Goal: Transaction & Acquisition: Purchase product/service

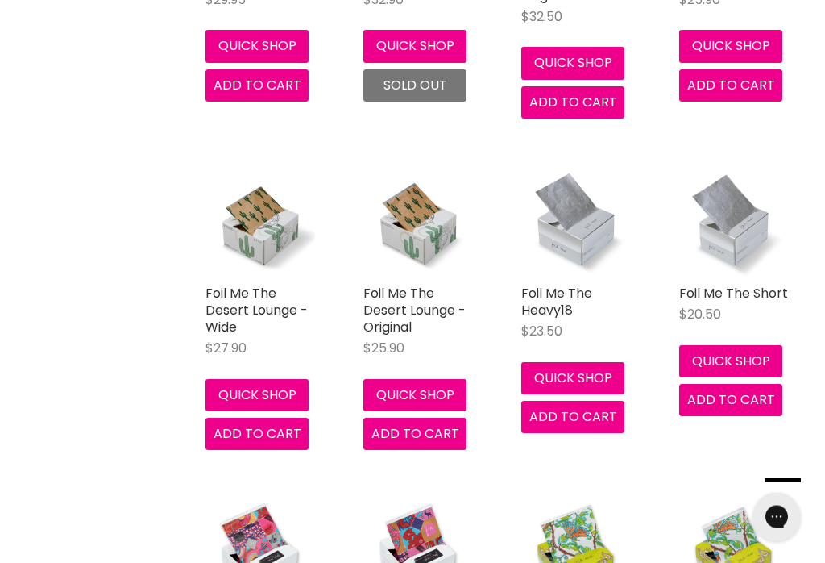
scroll to position [908, 0]
type input "Foil*"
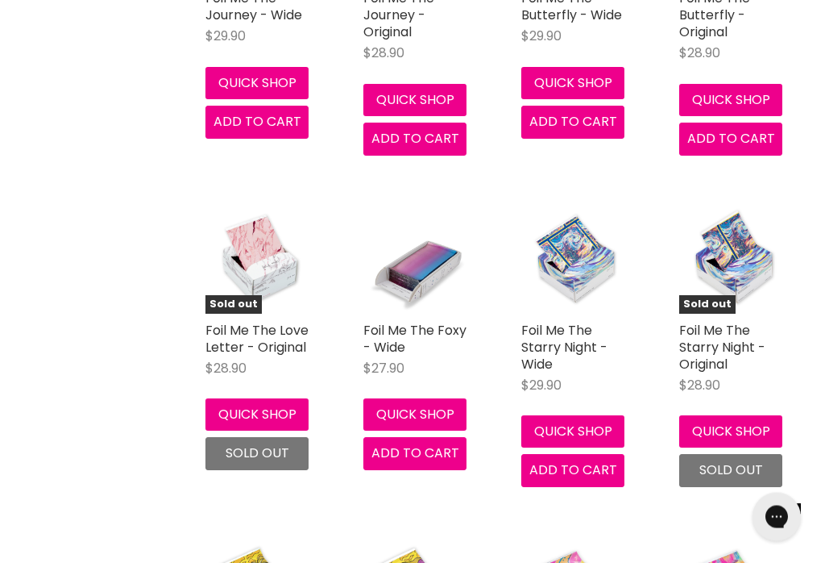
scroll to position [1535, 0]
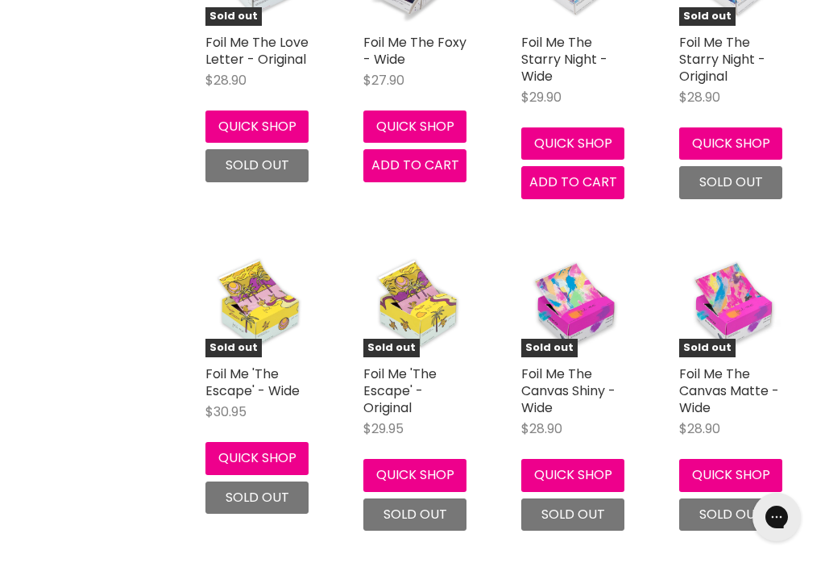
scroll to position [1012, 0]
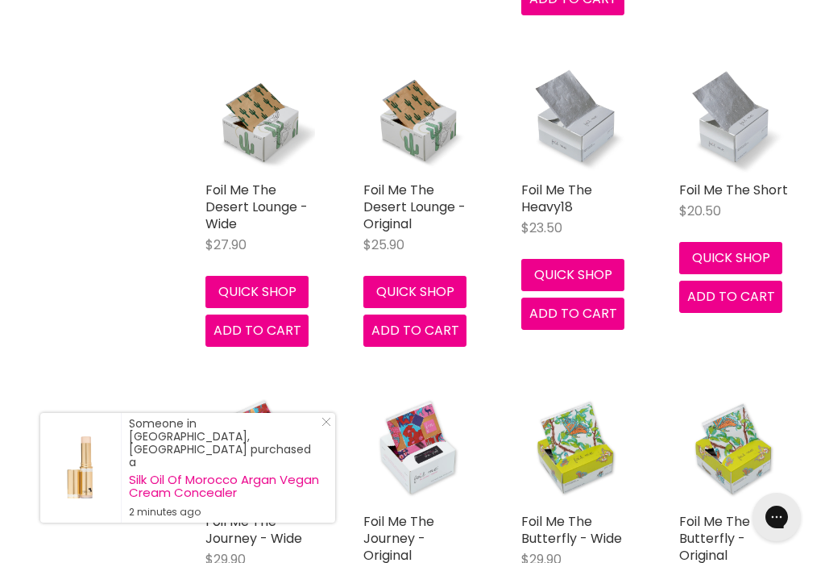
click at [571, 182] on link "Foil Me The Heavy18" at bounding box center [557, 198] width 71 height 35
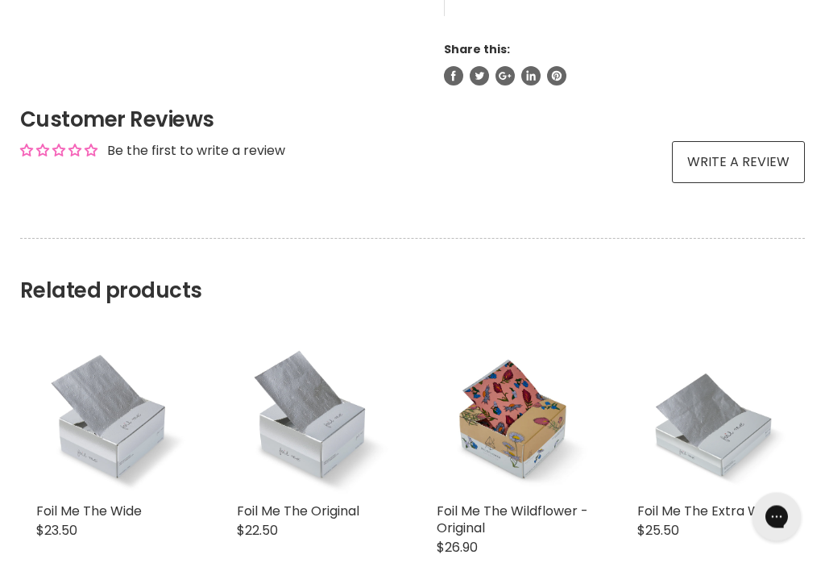
scroll to position [1099, 0]
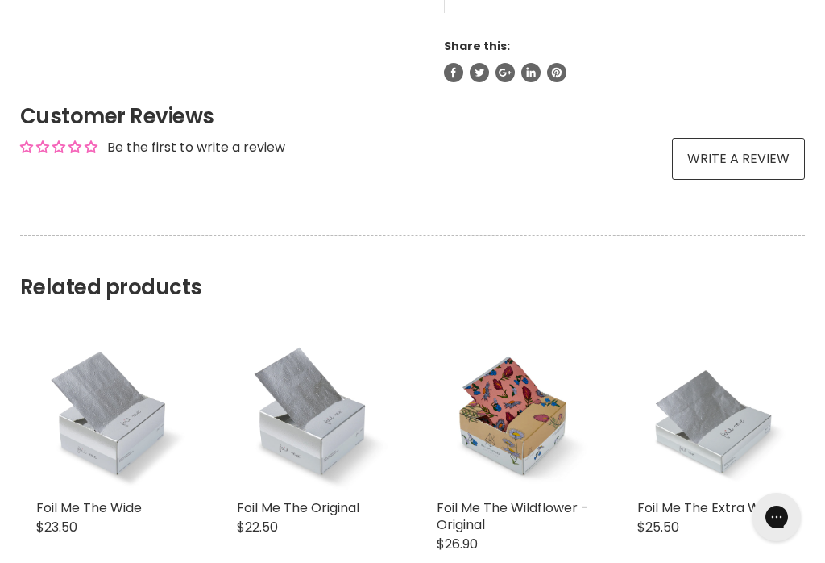
click at [291, 517] on link "Foil Me The Original" at bounding box center [298, 507] width 123 height 19
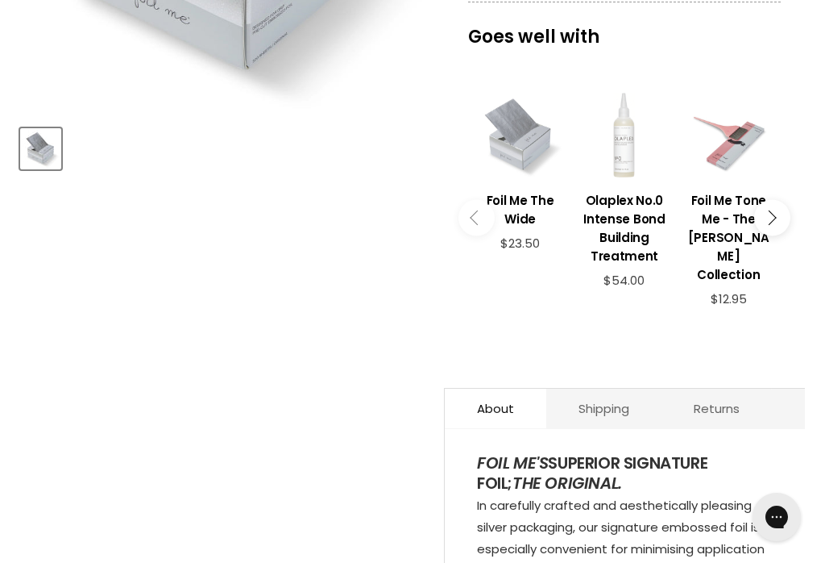
click at [534, 184] on link "Foil Me The Wide" at bounding box center [520, 207] width 88 height 57
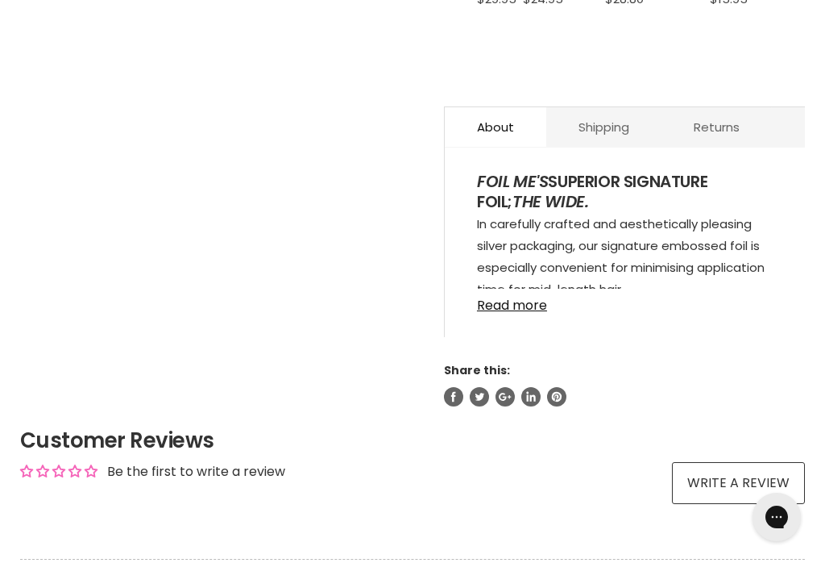
scroll to position [820, 0]
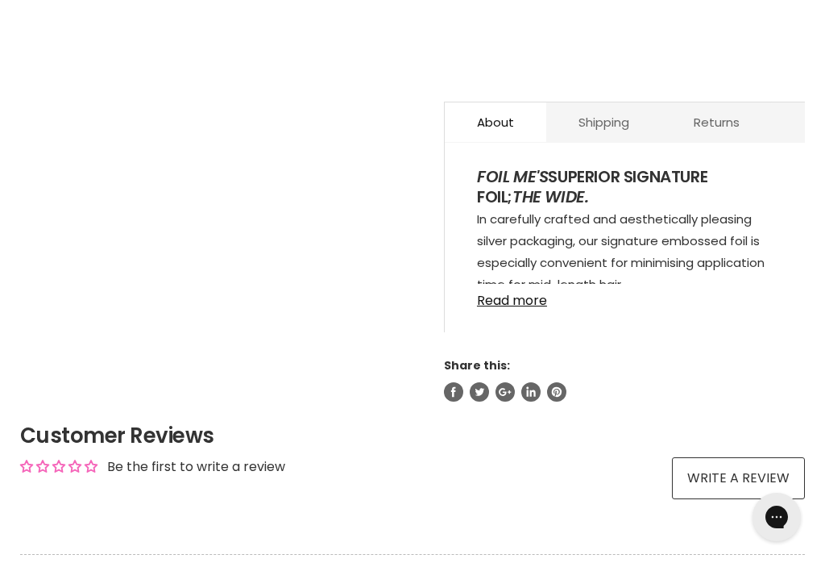
click at [513, 293] on link "Read more" at bounding box center [625, 296] width 296 height 24
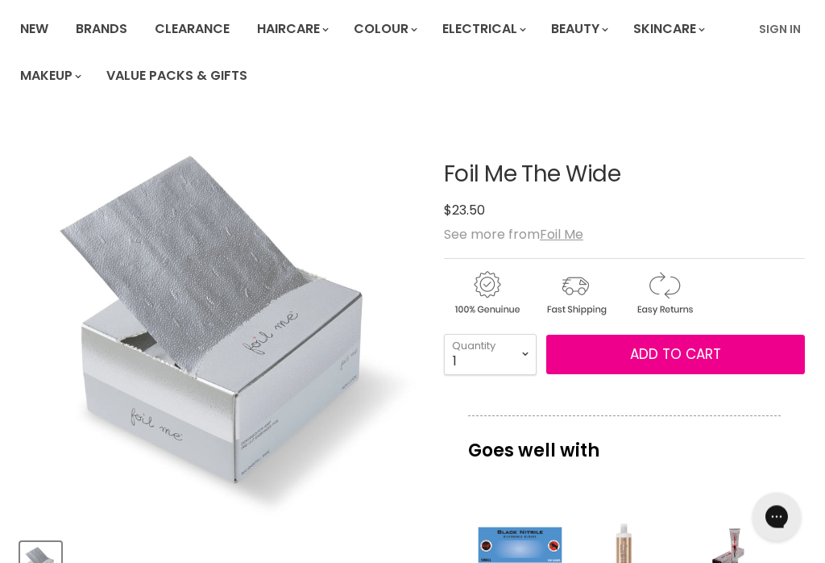
scroll to position [120, 0]
click at [671, 359] on span "Add to cart" at bounding box center [675, 353] width 91 height 19
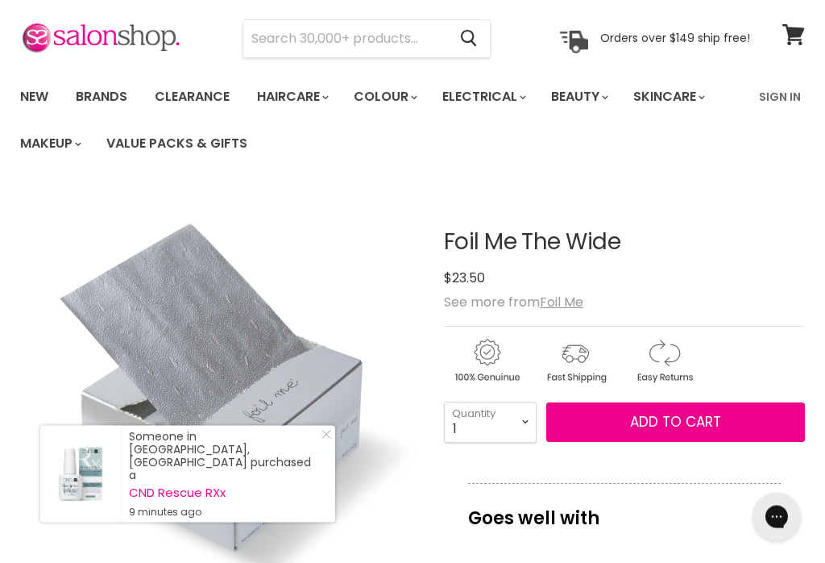
scroll to position [0, 0]
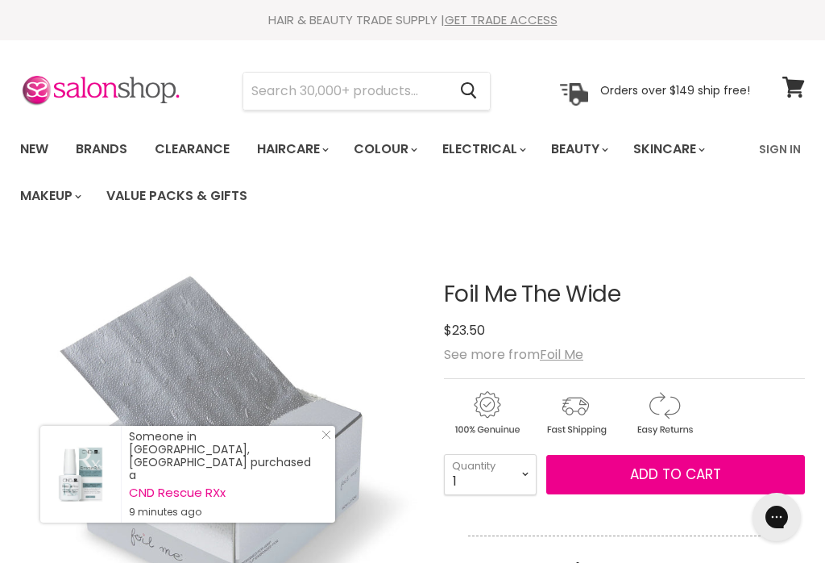
click at [792, 148] on link "Sign In" at bounding box center [780, 149] width 61 height 34
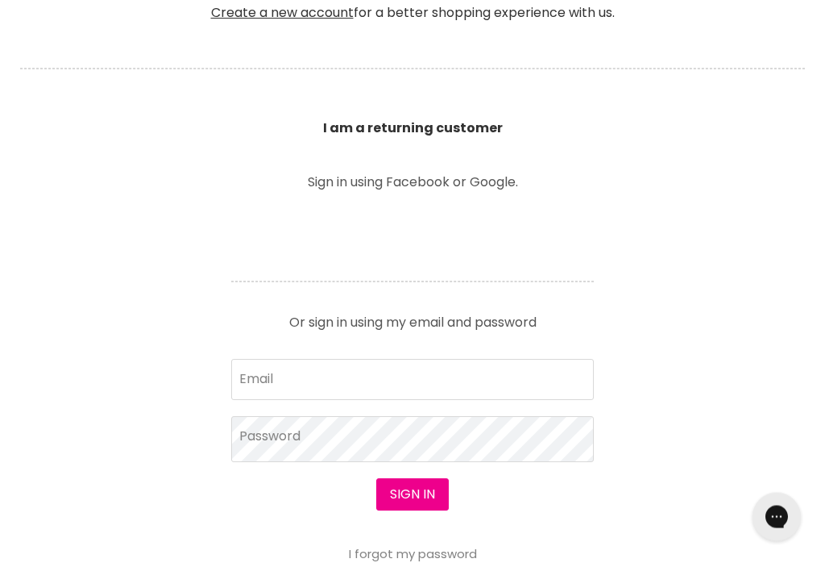
scroll to position [507, 0]
click at [301, 385] on input "Email" at bounding box center [412, 379] width 363 height 40
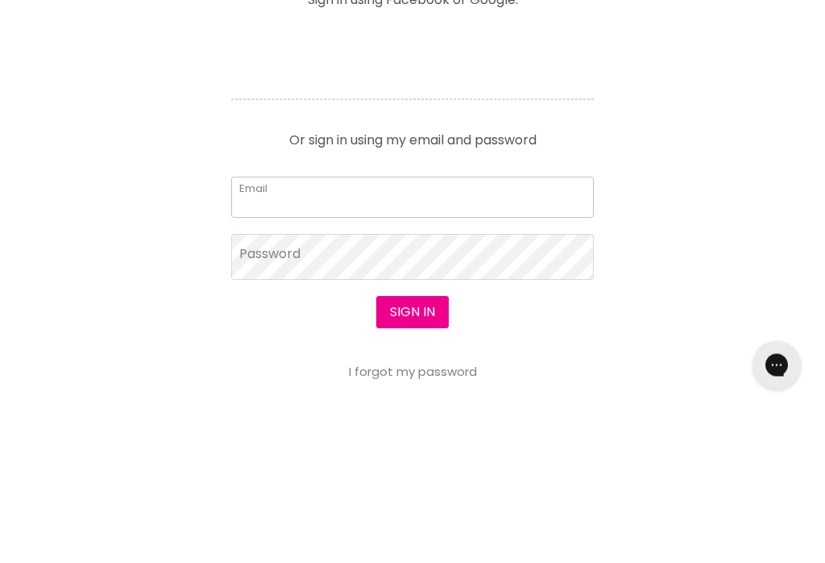
type input "lwhairart@outlook.com"
click at [410, 448] on button "Sign in" at bounding box center [412, 464] width 73 height 32
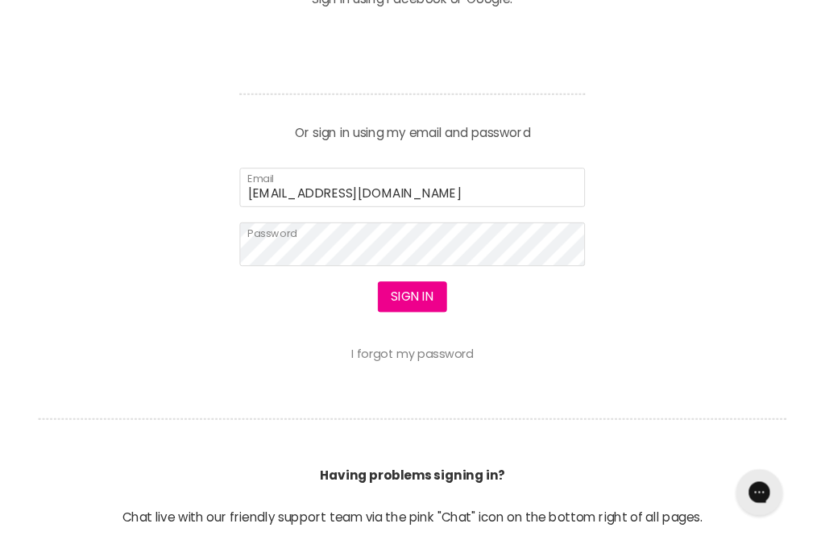
scroll to position [688, 0]
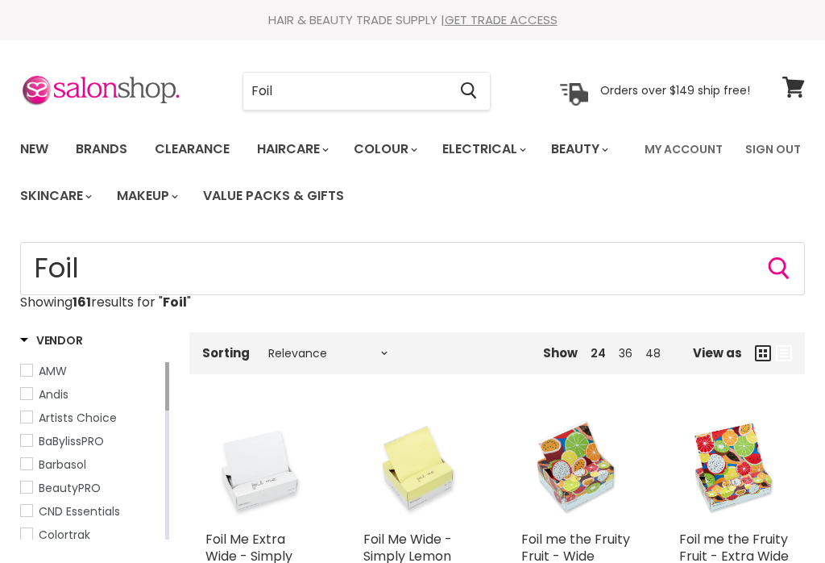
scroll to position [1268, 0]
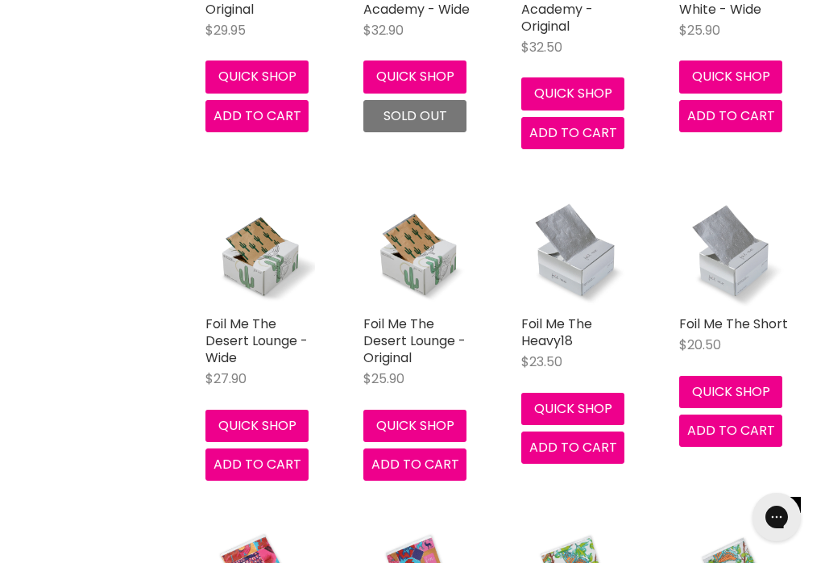
click at [571, 314] on link "Foil Me The Heavy18" at bounding box center [557, 331] width 71 height 35
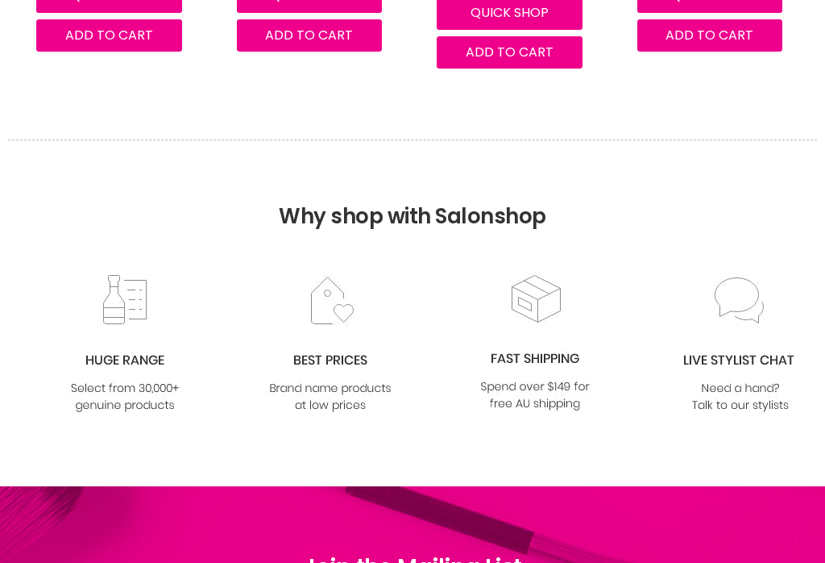
scroll to position [950, 0]
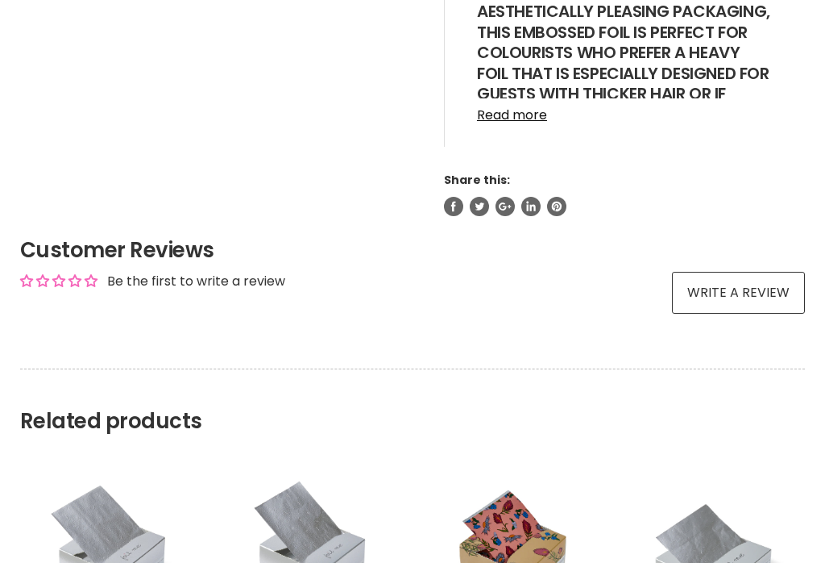
click at [103, 314] on div "Customer Reviews Be the first to write a review Write a review 0% (0) 0% (0) 0%…" at bounding box center [412, 274] width 785 height 78
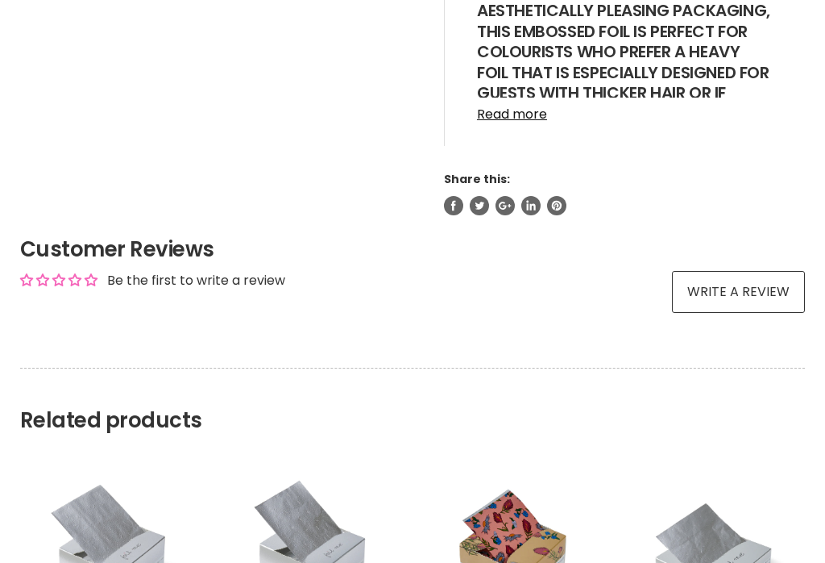
click at [514, 122] on link "Read more" at bounding box center [625, 110] width 296 height 24
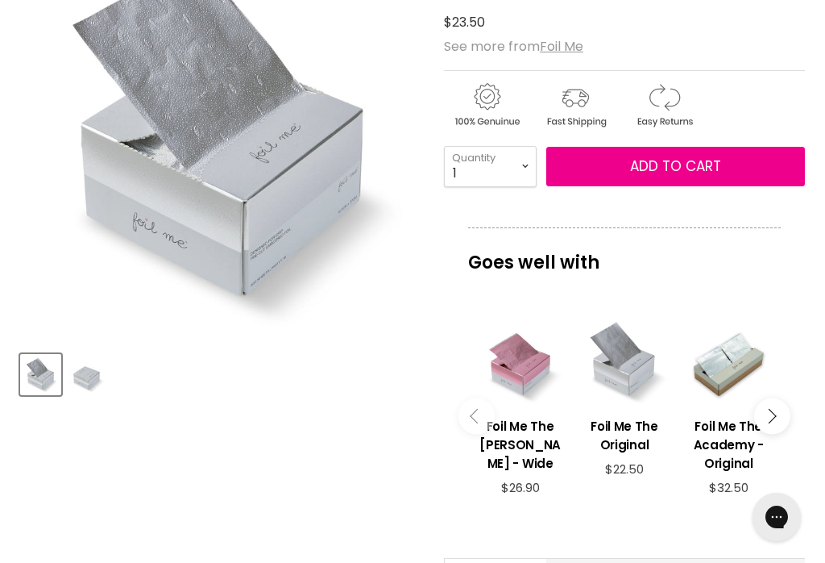
scroll to position [0, 0]
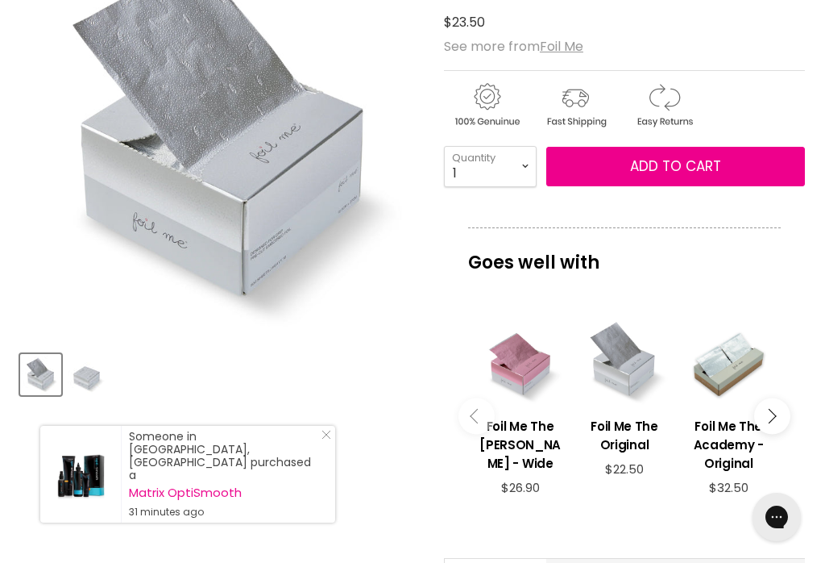
click at [81, 378] on img "Product thumbnails" at bounding box center [87, 374] width 38 height 38
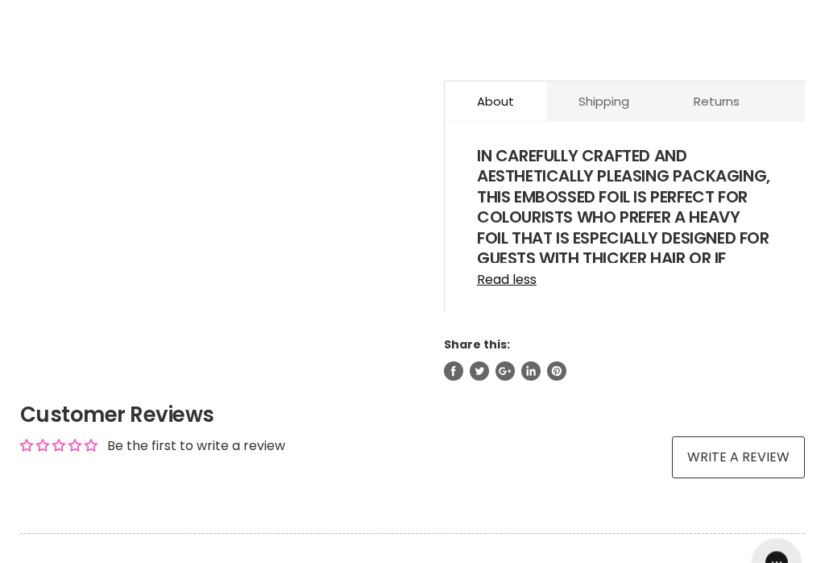
scroll to position [780, 0]
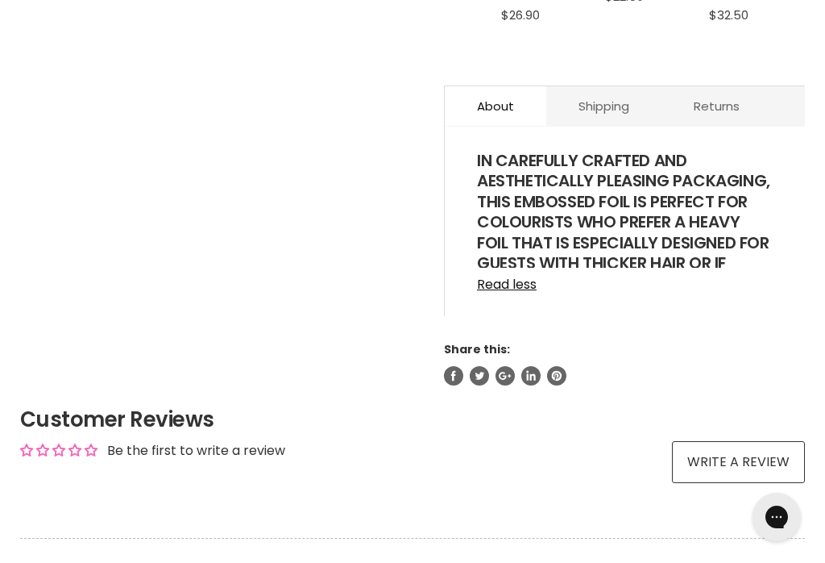
click at [508, 289] on link "Read less" at bounding box center [625, 280] width 296 height 24
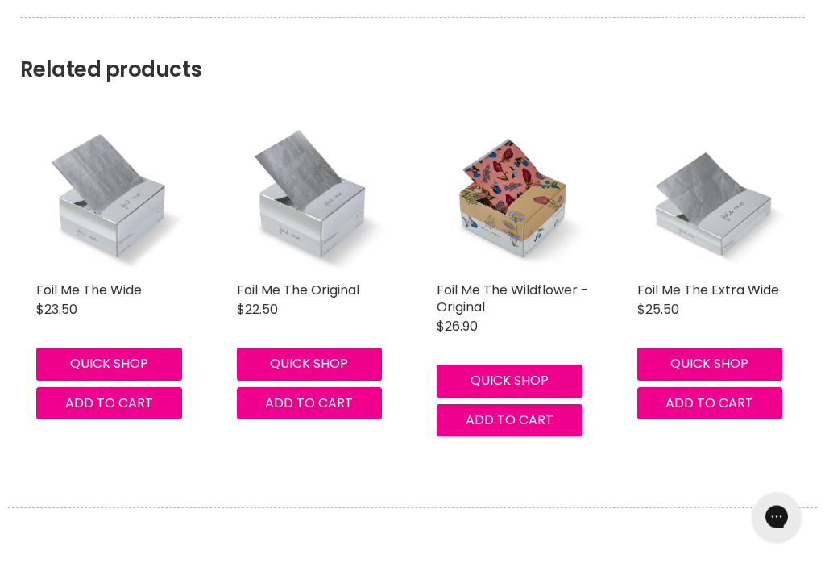
scroll to position [1296, 0]
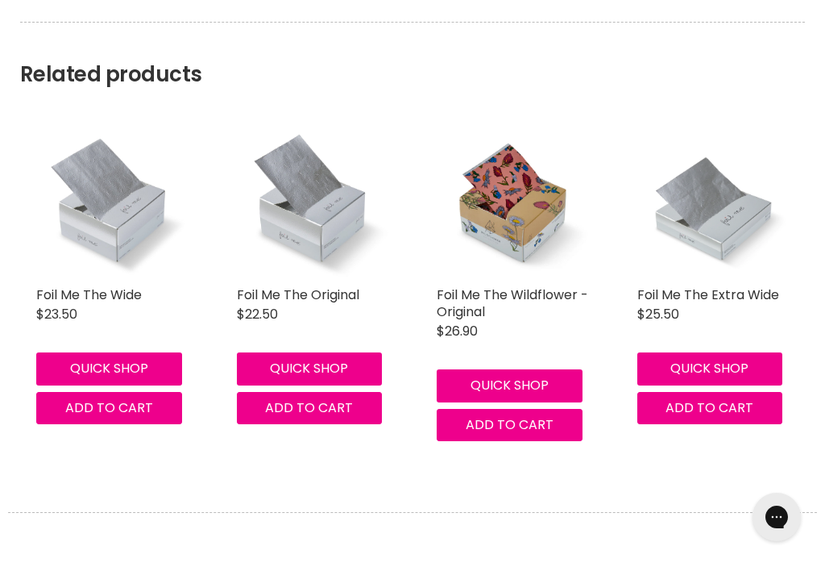
click at [99, 409] on span "Add to cart" at bounding box center [109, 407] width 88 height 19
click at [630, 506] on body "Skip to content HAIR & BEAUTY TRADE SUPPLY | GET TRADE ACCESS HAIR & BEAUTY TRA…" at bounding box center [412, 153] width 825 height 2898
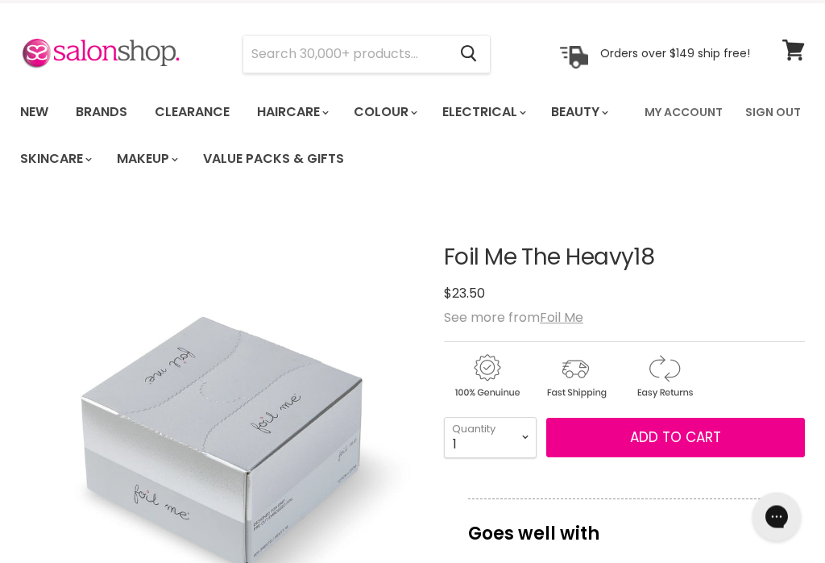
scroll to position [0, 0]
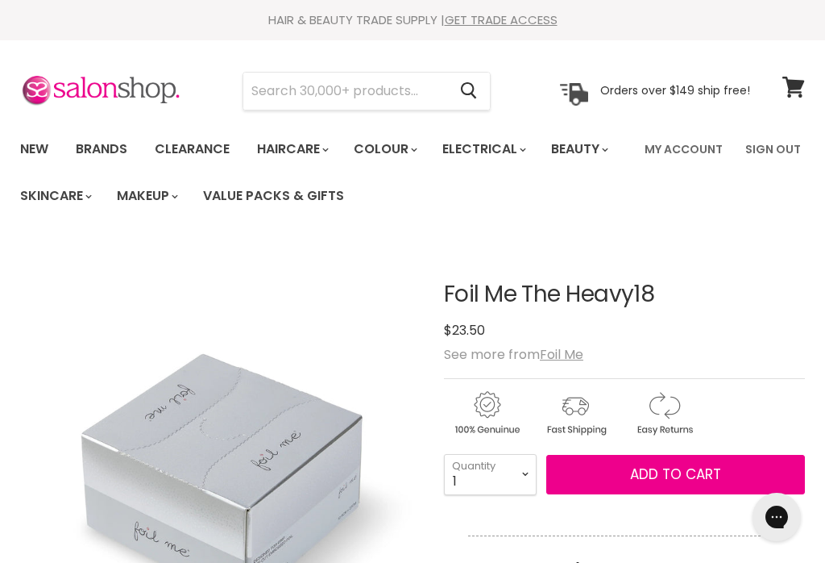
click at [355, 94] on input "Search" at bounding box center [345, 91] width 204 height 37
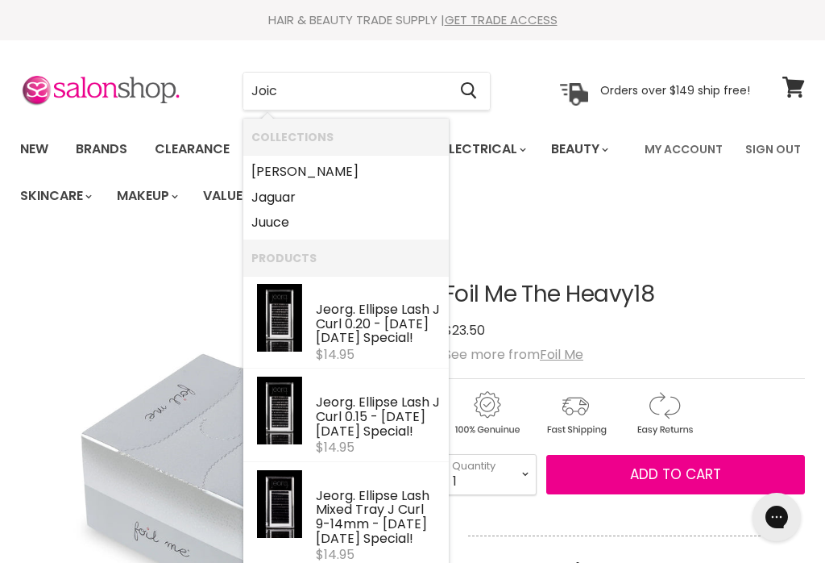
type input "Joico"
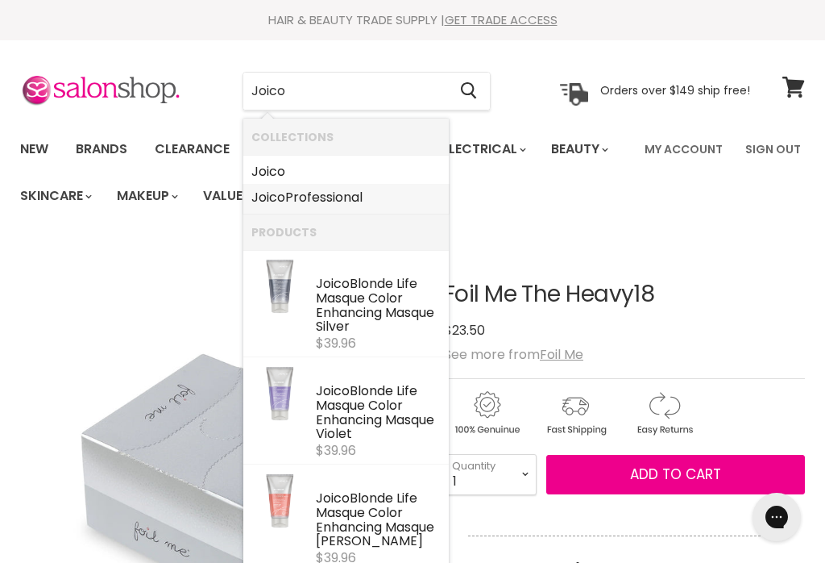
click at [331, 204] on link "Joico Professional" at bounding box center [345, 198] width 189 height 26
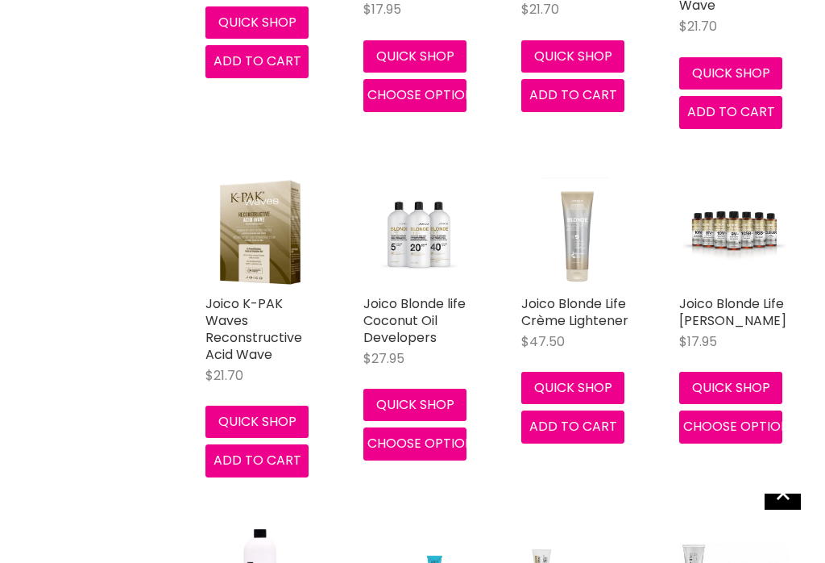
scroll to position [1018, 0]
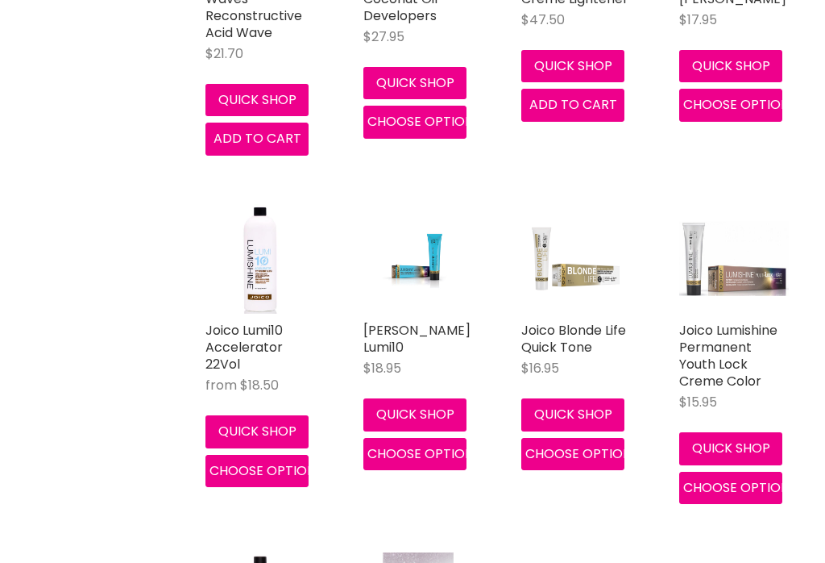
click at [427, 272] on img "Main content" at bounding box center [419, 258] width 110 height 63
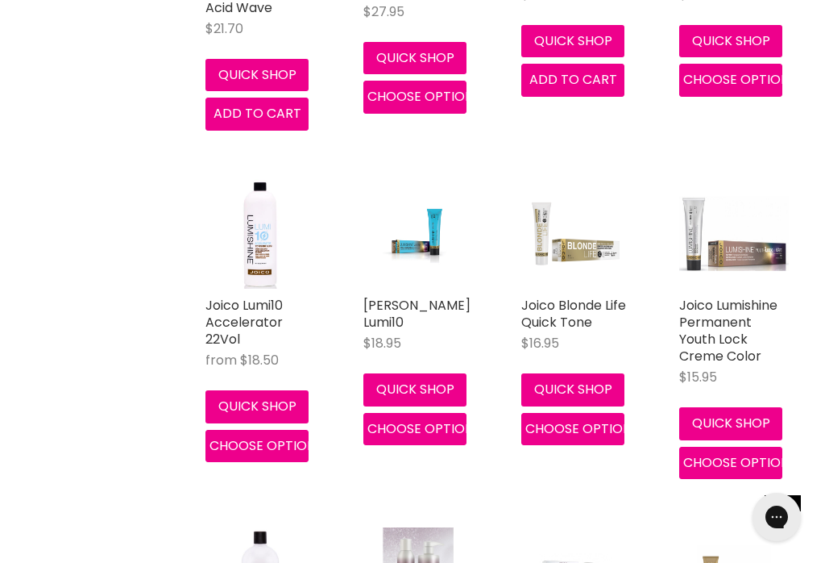
scroll to position [0, 0]
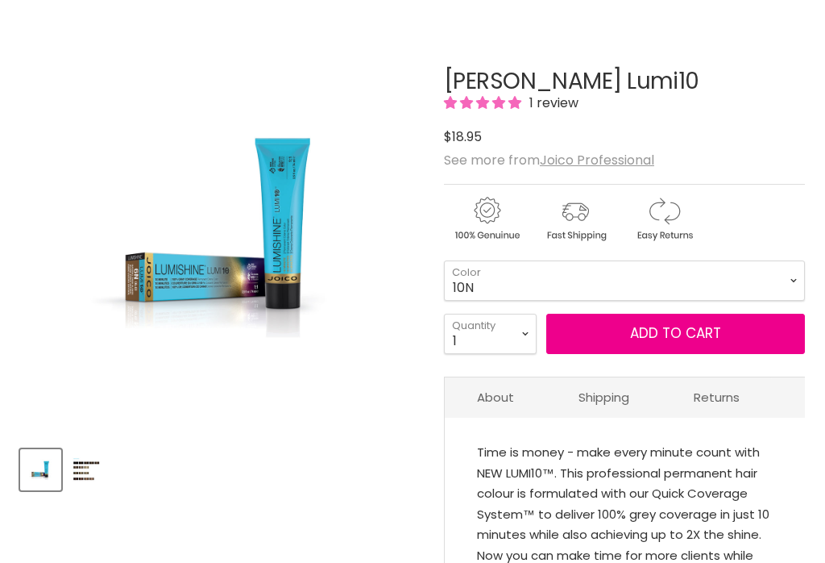
scroll to position [213, 0]
select select "8N"
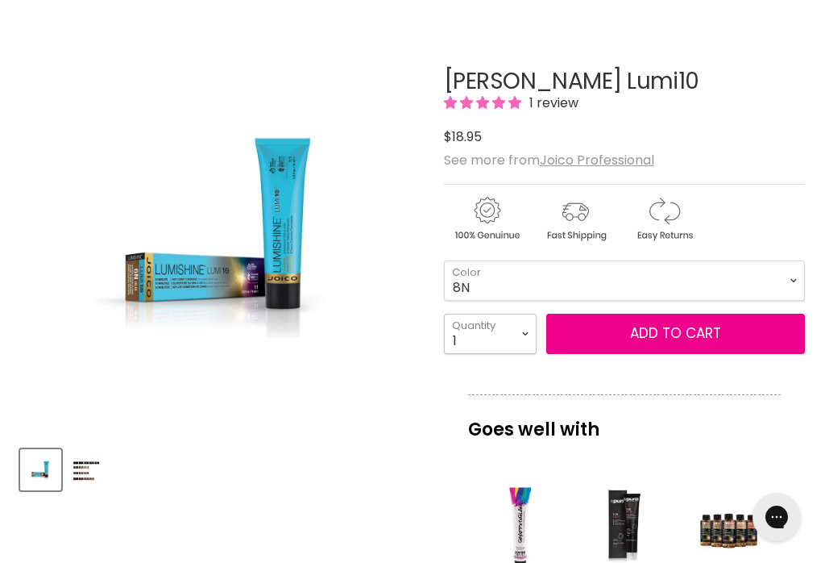
click at [510, 336] on select "1 2 3 4 5 6 7 8 9 10+" at bounding box center [490, 334] width 93 height 40
select select "2"
type input "2"
click at [673, 334] on button "Add to cart" at bounding box center [675, 334] width 259 height 40
click at [663, 330] on button "Add to cart" at bounding box center [675, 334] width 259 height 40
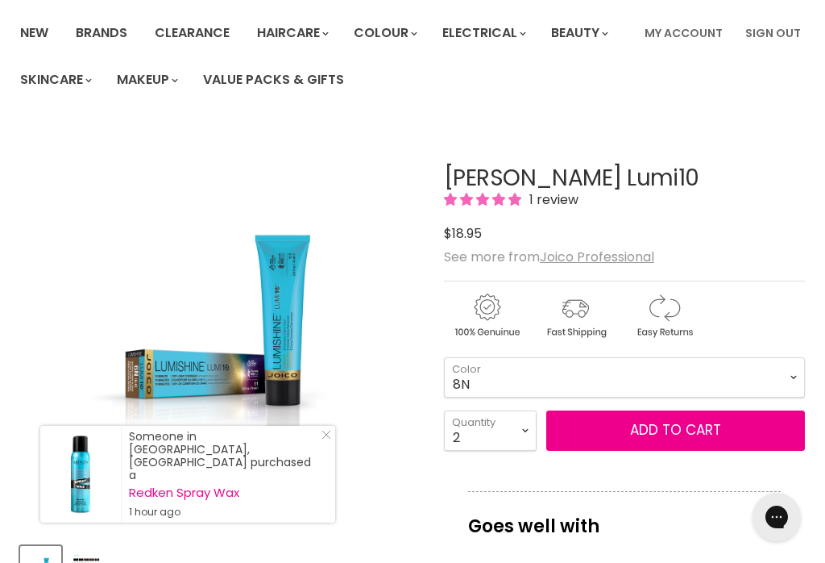
scroll to position [117, 0]
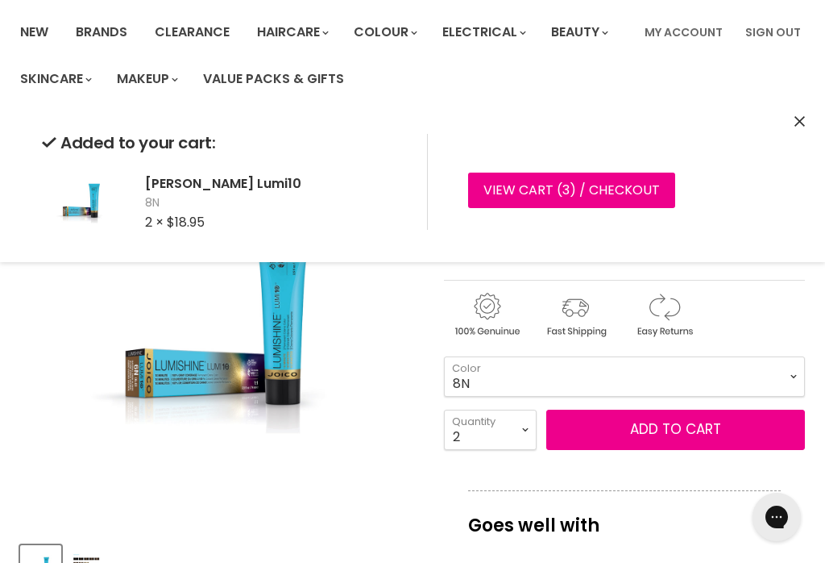
click at [386, 353] on img "Joico LumiShine Lumi10 image. Click or Scroll to Zoom." at bounding box center [222, 239] width 405 height 231
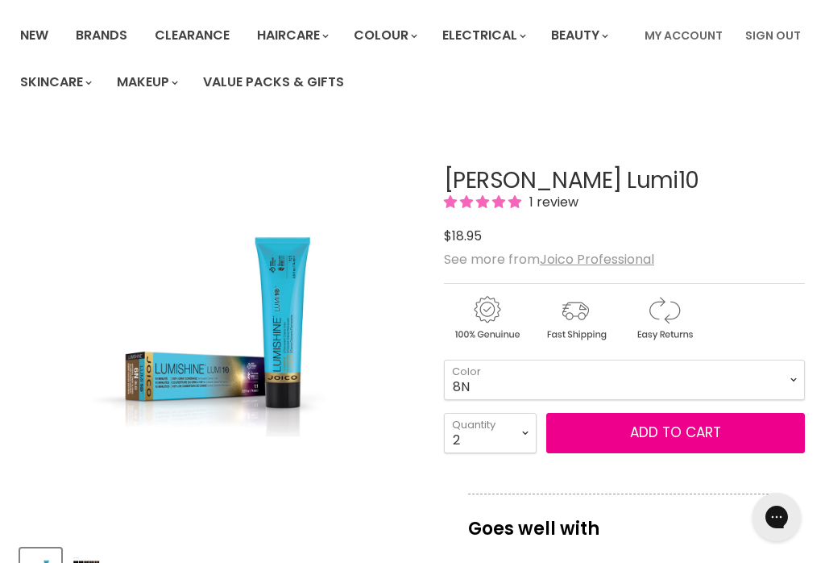
scroll to position [0, 0]
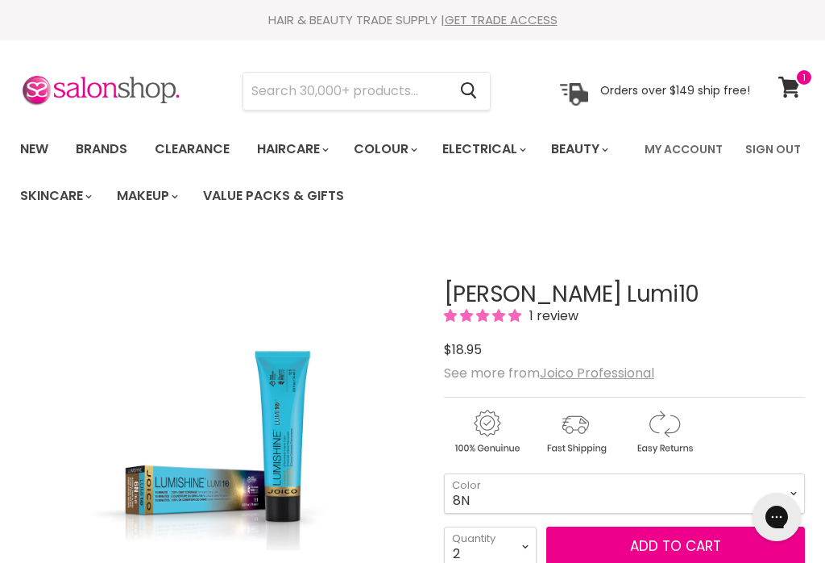
click at [413, 197] on ul "New Brands Clearance Haircare" at bounding box center [321, 172] width 627 height 93
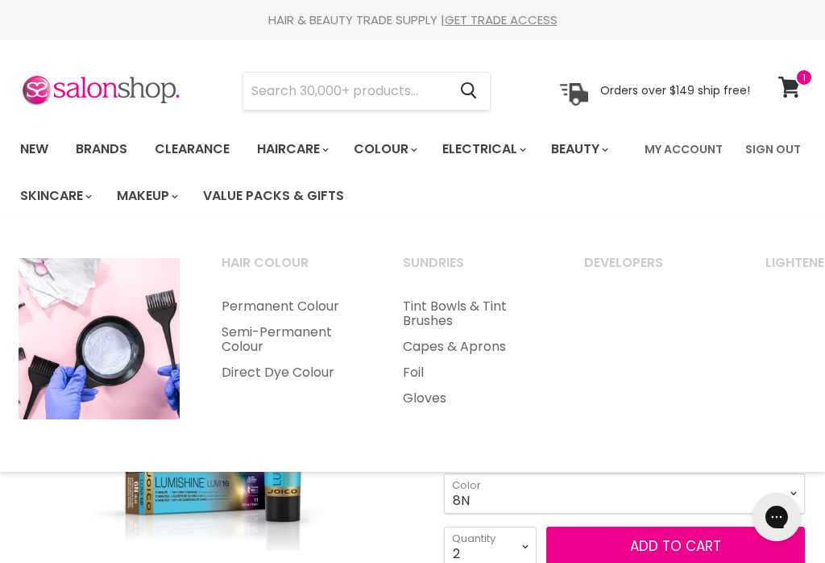
click at [327, 98] on input "Search" at bounding box center [345, 91] width 204 height 37
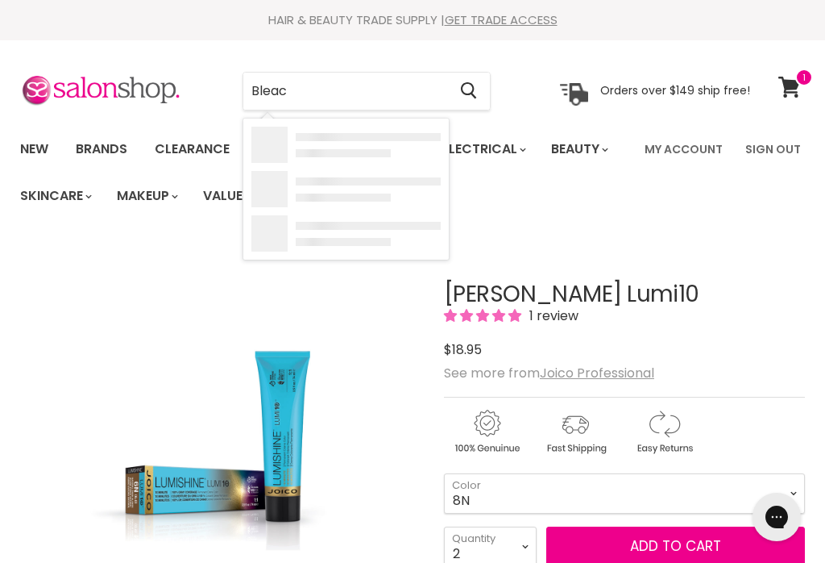
type input "Bleach"
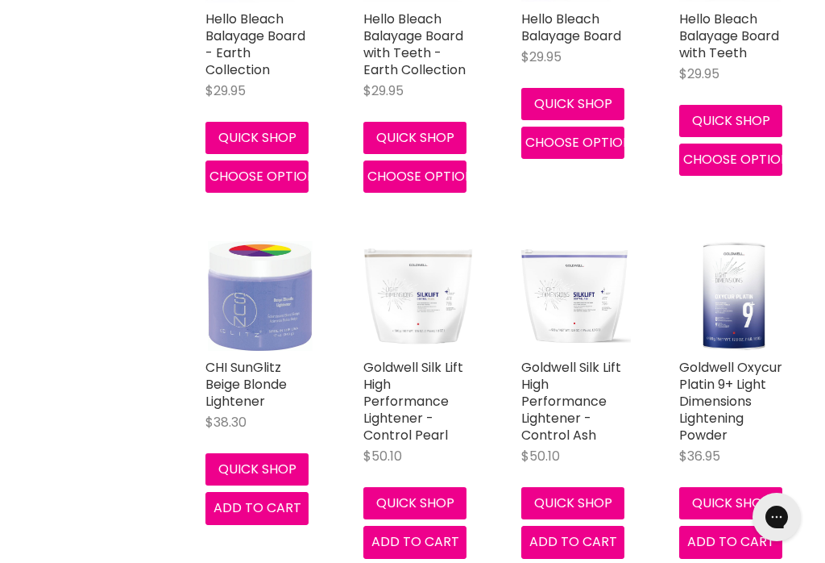
scroll to position [1183, 0]
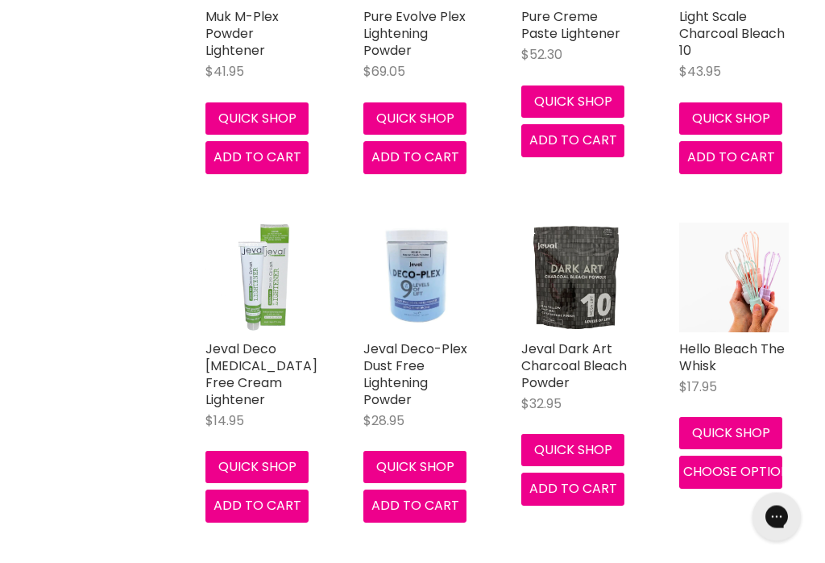
scroll to position [3725, 0]
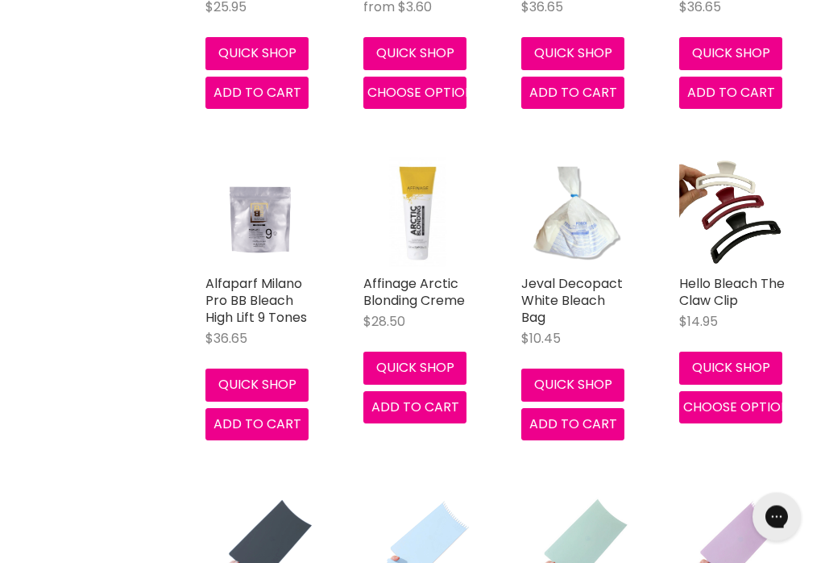
scroll to position [588, 0]
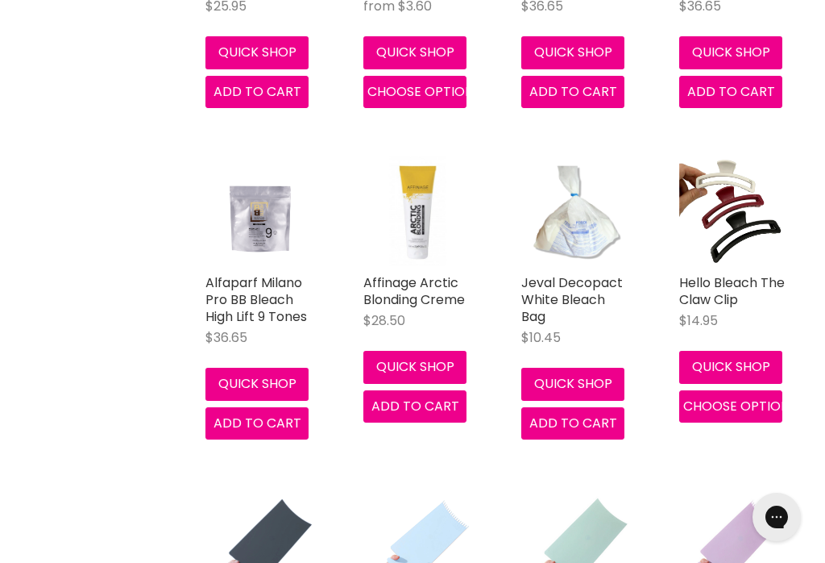
click at [588, 422] on span "Add to cart" at bounding box center [574, 422] width 88 height 19
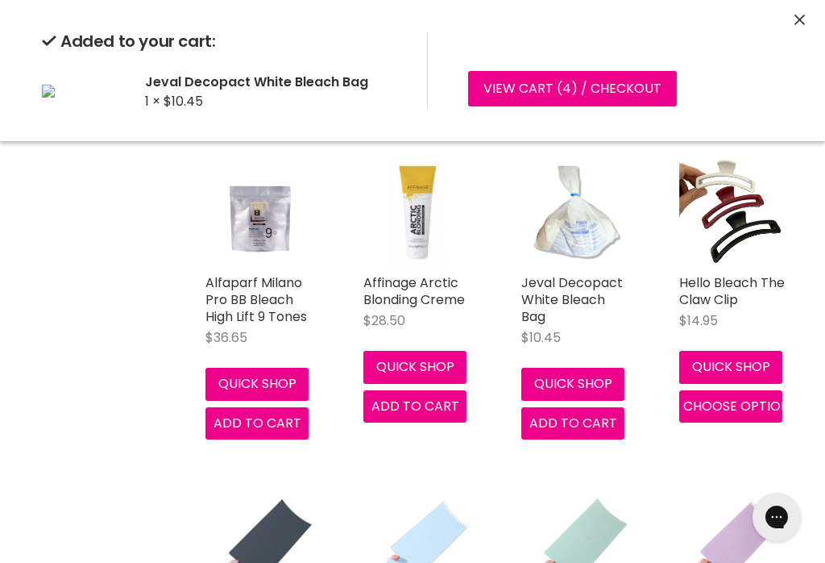
click at [511, 88] on link "View cart ( 4 ) / Checkout" at bounding box center [572, 88] width 209 height 35
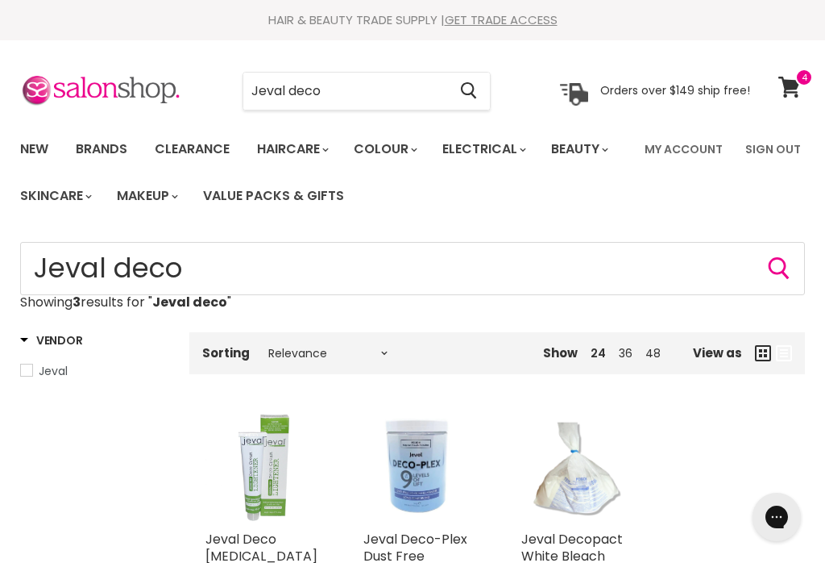
click at [346, 86] on input "Jeval deco" at bounding box center [345, 91] width 204 height 37
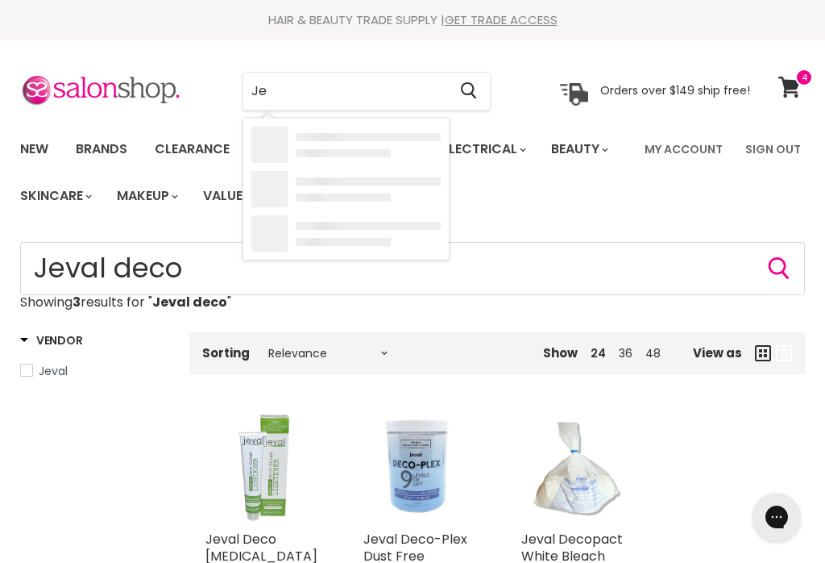
type input "J"
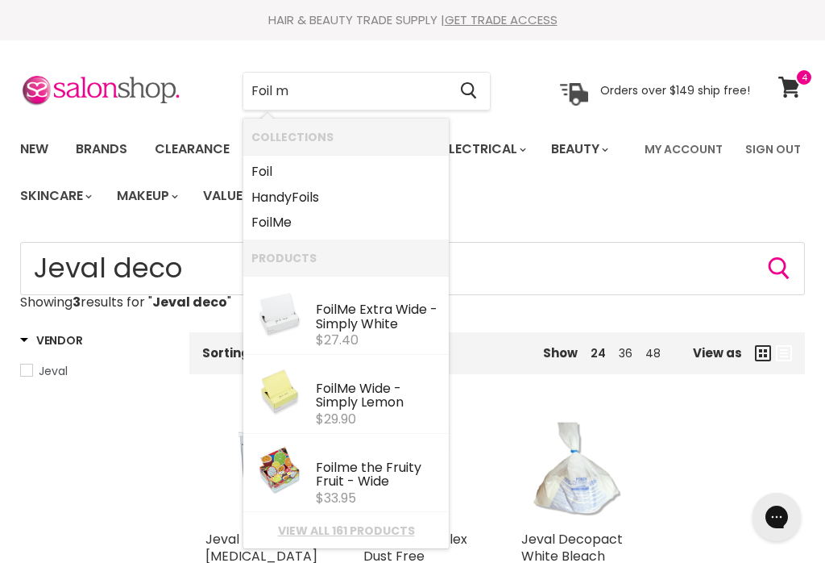
type input "Foil me"
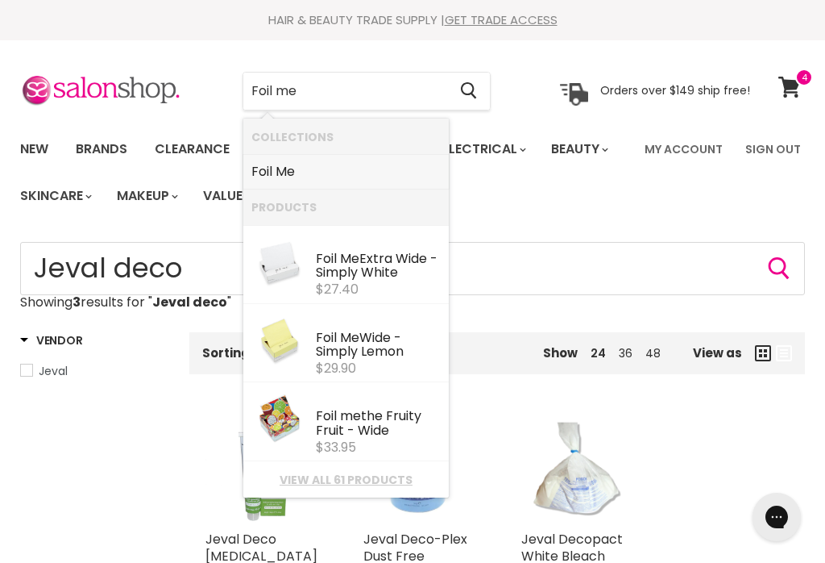
click at [291, 171] on b "Me" at bounding box center [285, 171] width 19 height 19
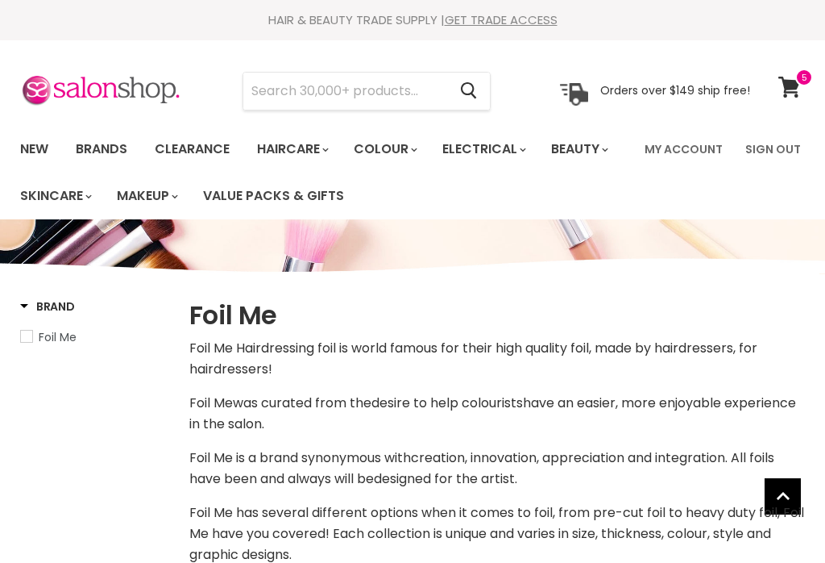
select select "manual"
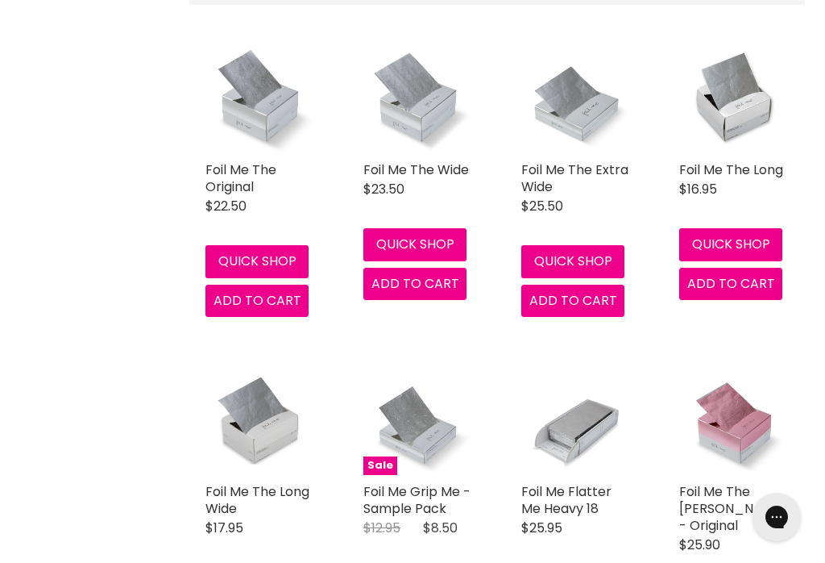
scroll to position [623, 0]
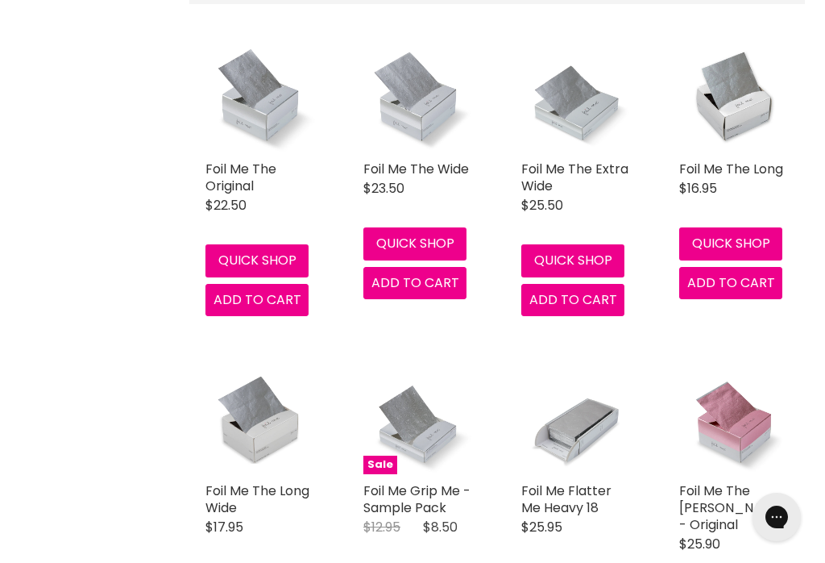
click at [256, 310] on button "Add to cart" at bounding box center [257, 300] width 103 height 32
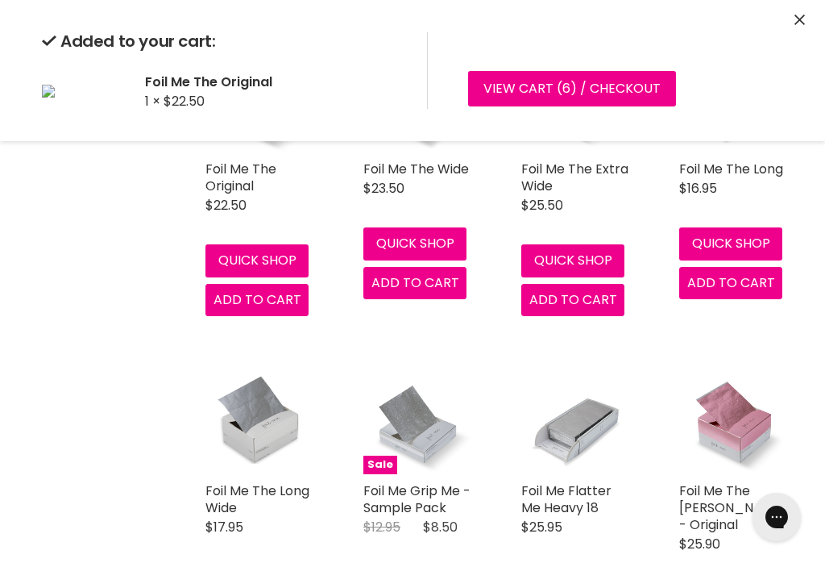
click at [619, 94] on link "View cart ( 6 ) / Checkout" at bounding box center [572, 88] width 208 height 35
